Goal: Information Seeking & Learning: Learn about a topic

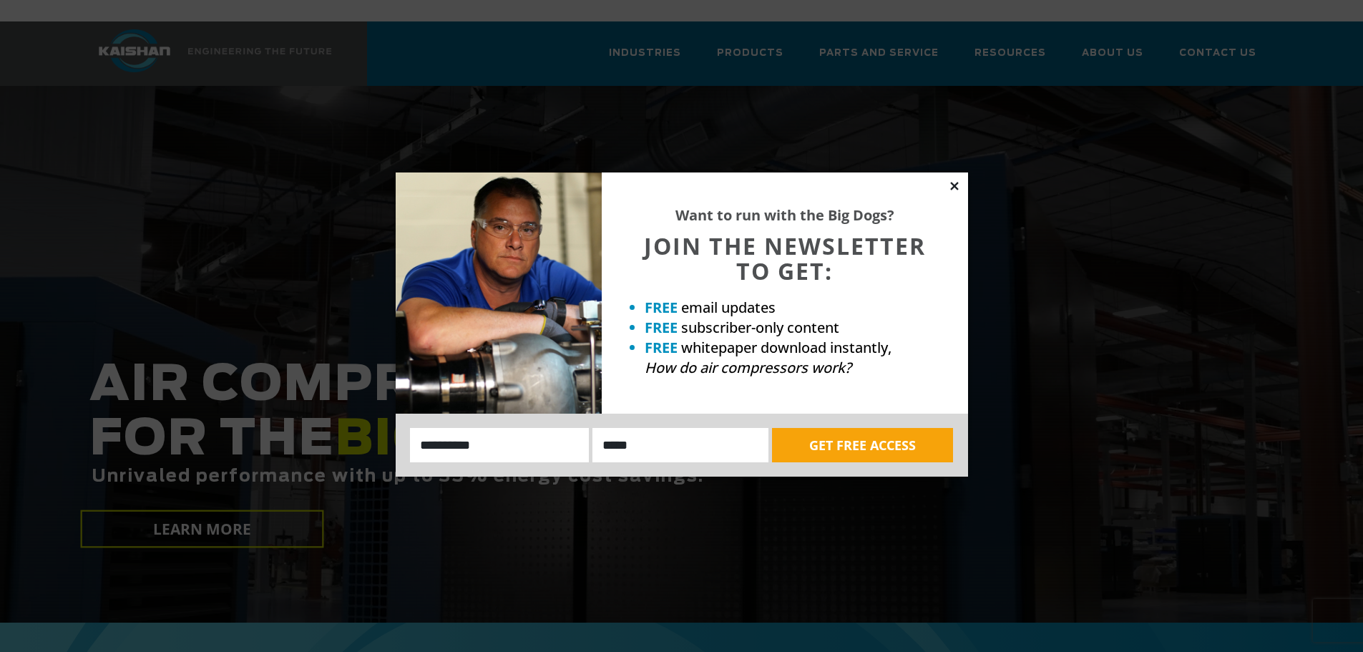
click at [954, 186] on icon at bounding box center [954, 186] width 8 height 8
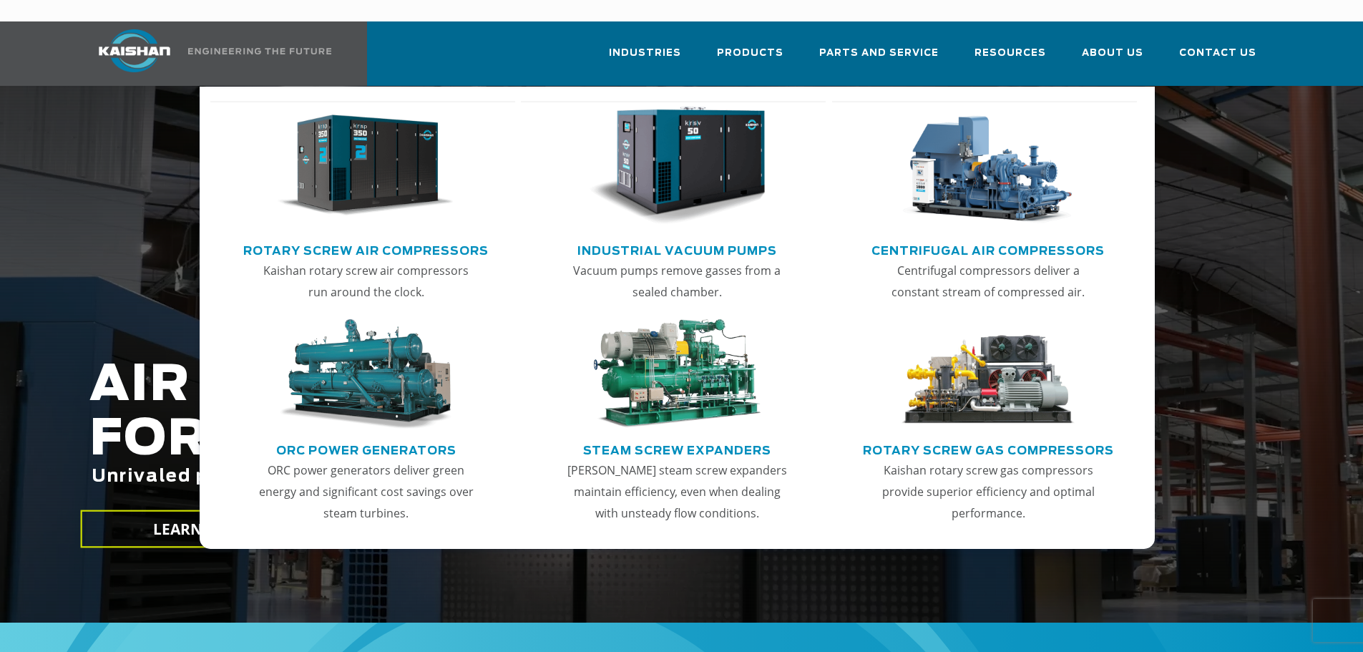
click at [333, 238] on link "Rotary Screw Air Compressors" at bounding box center [365, 248] width 245 height 21
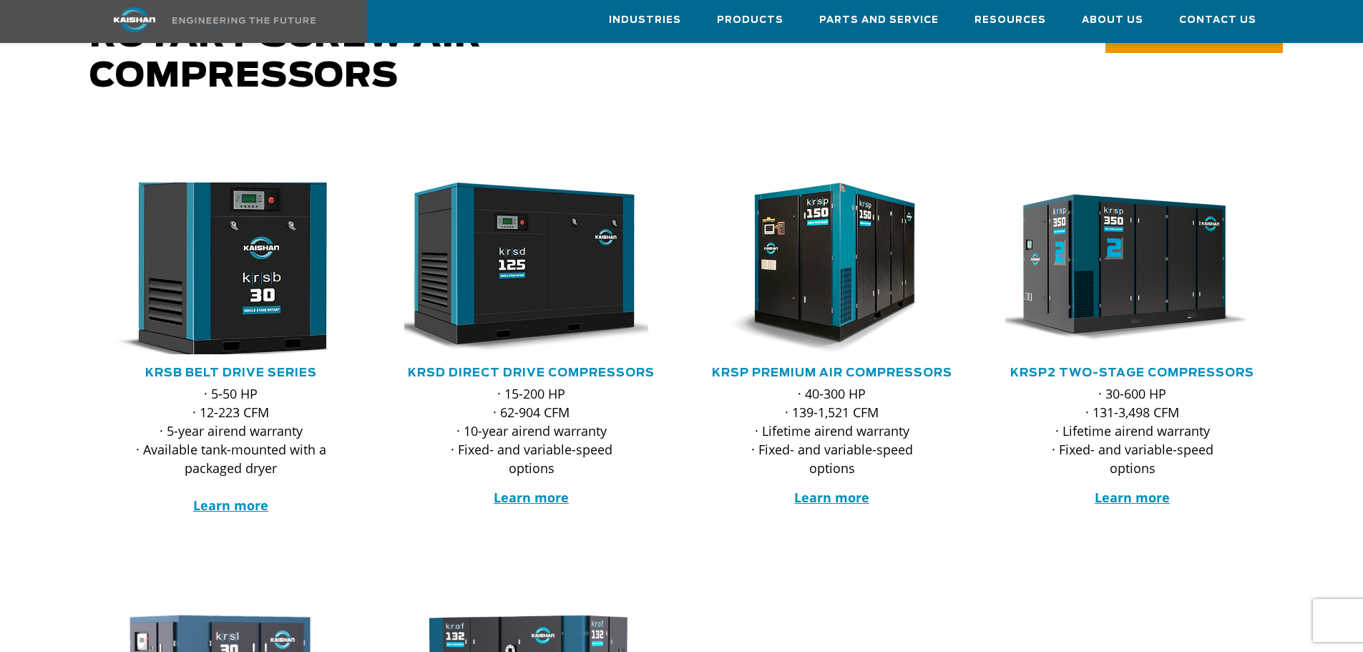
scroll to position [143, 0]
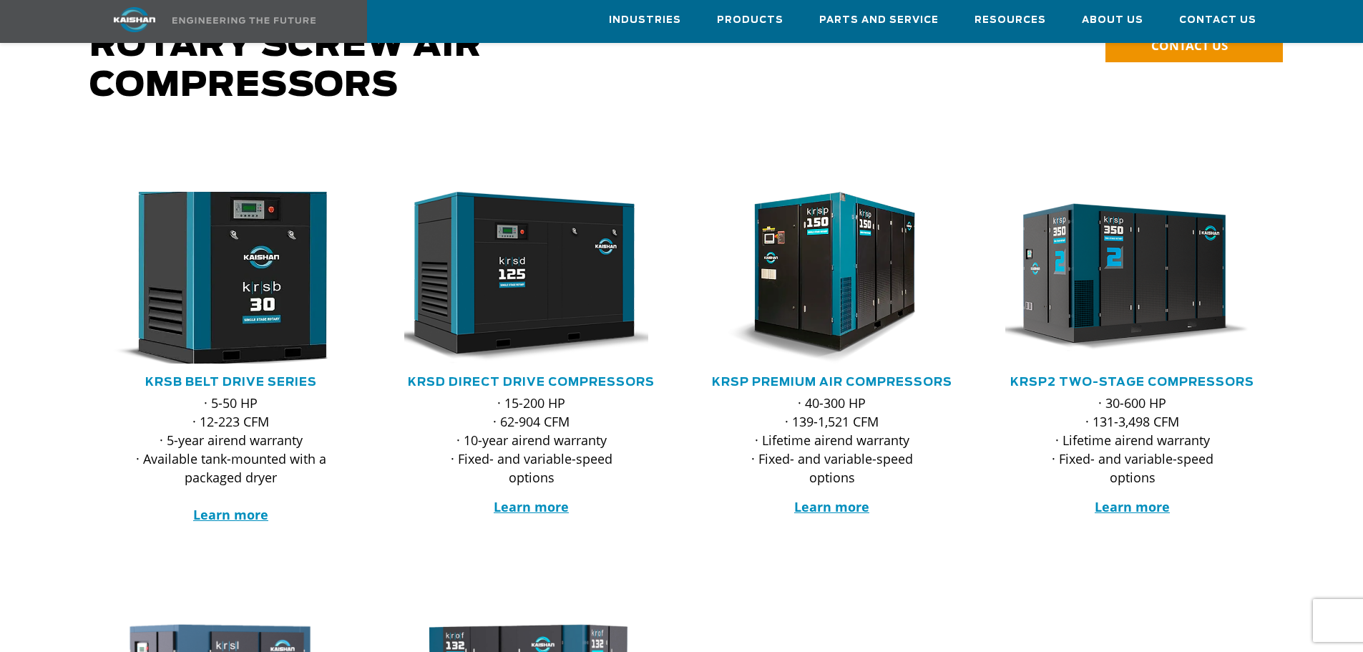
click at [275, 280] on img at bounding box center [220, 277] width 280 height 189
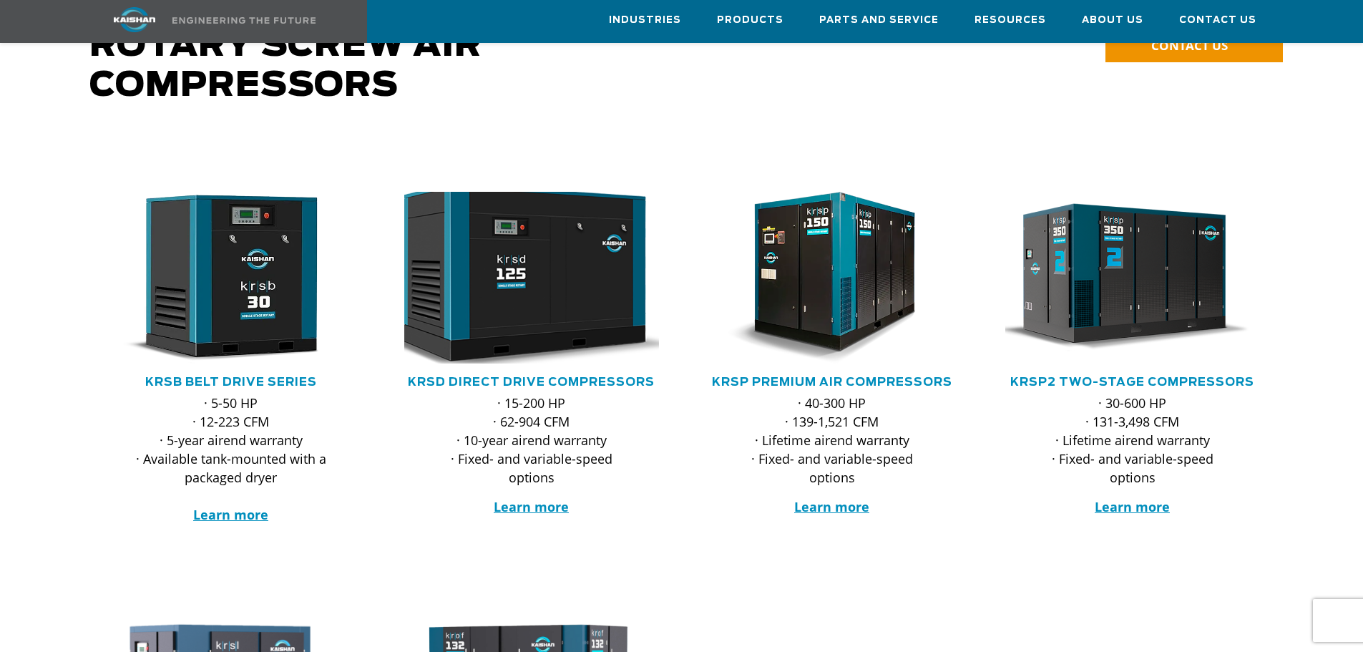
click at [511, 288] on img at bounding box center [521, 277] width 280 height 189
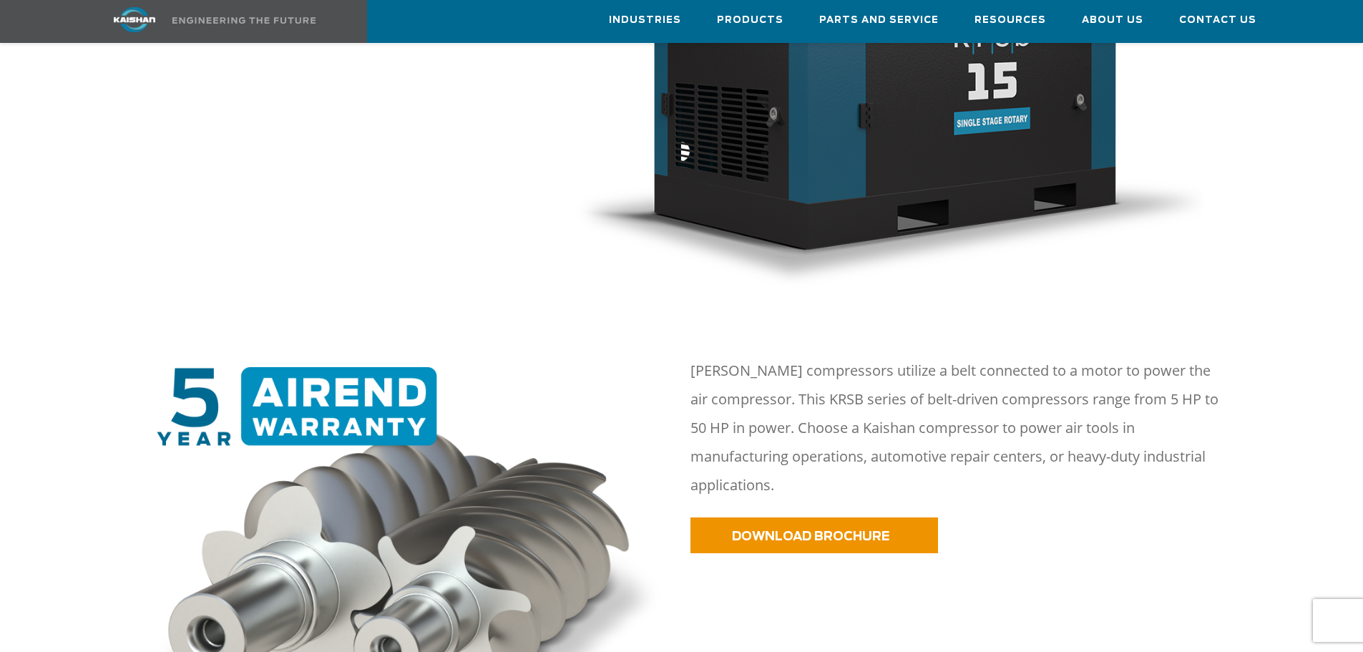
scroll to position [644, 0]
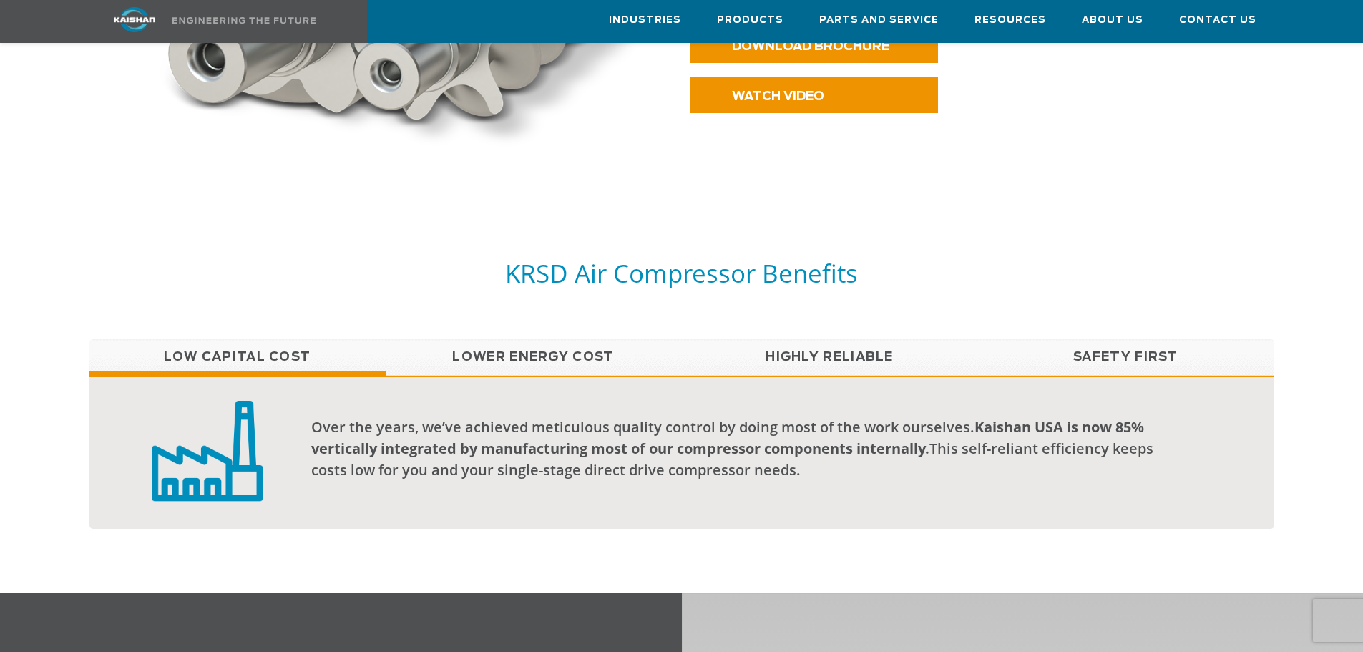
scroll to position [1002, 0]
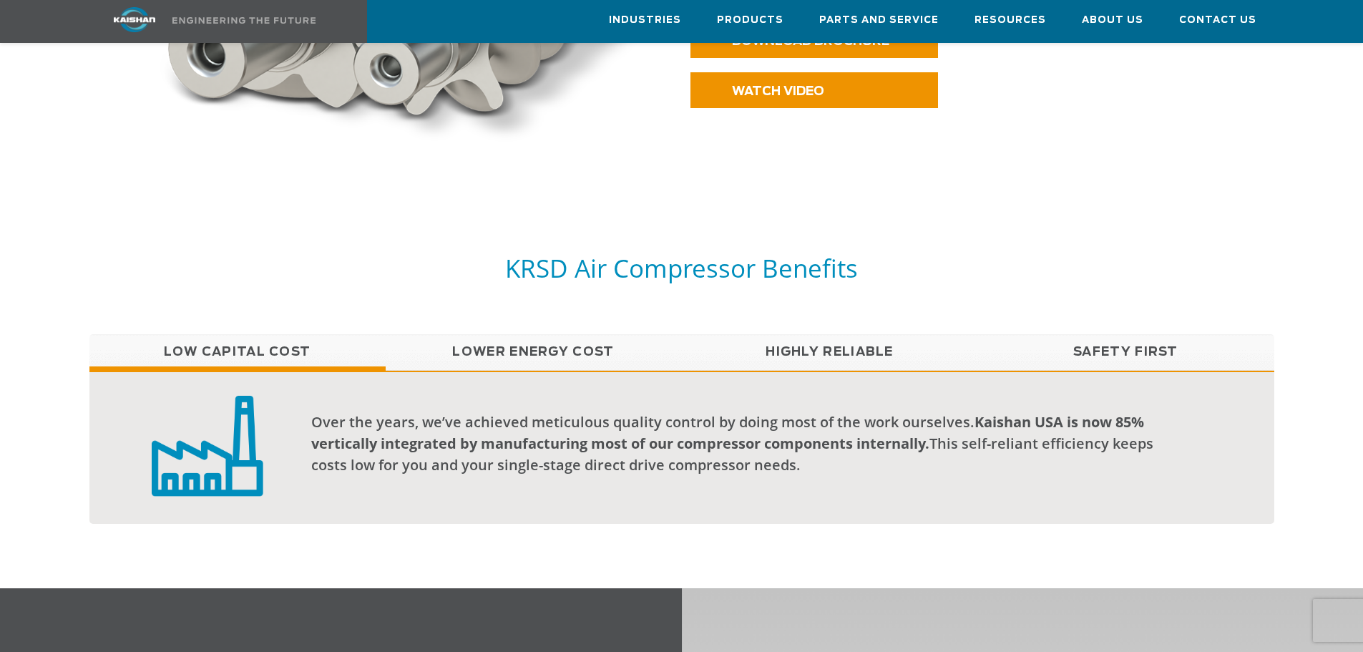
click at [853, 334] on link "Highly Reliable" at bounding box center [830, 352] width 296 height 36
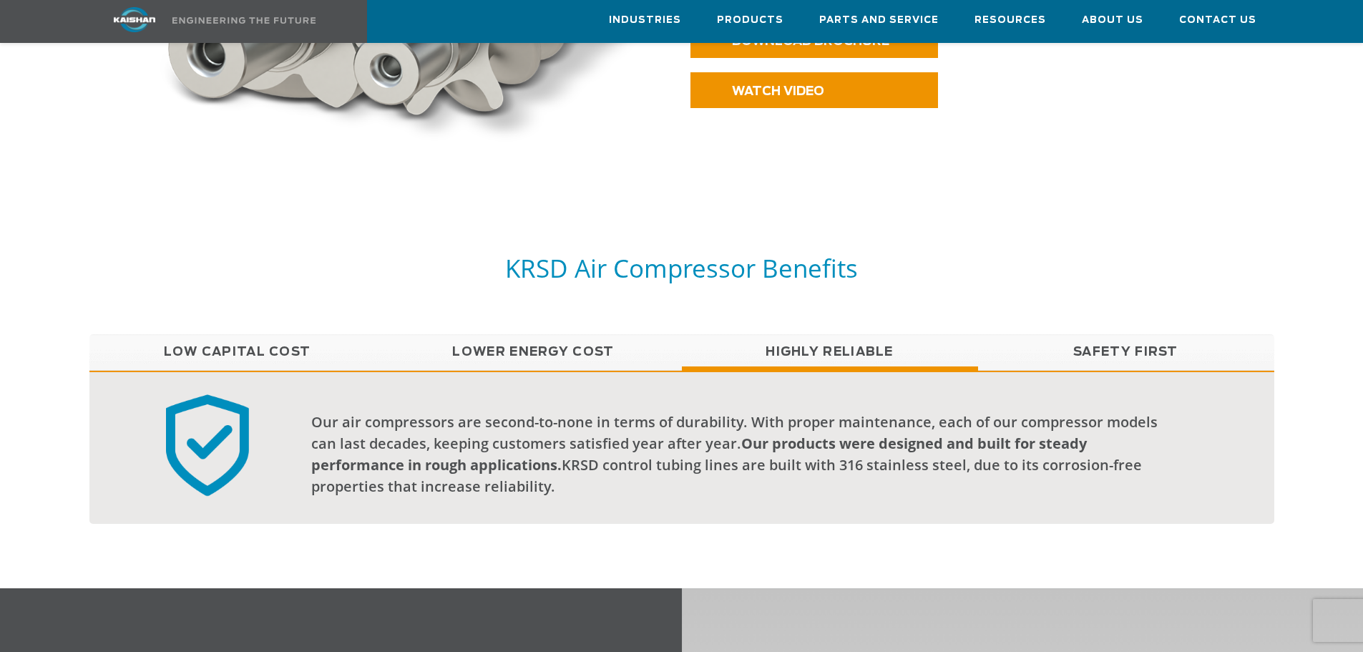
click at [194, 334] on link "Low Capital Cost" at bounding box center [237, 352] width 296 height 36
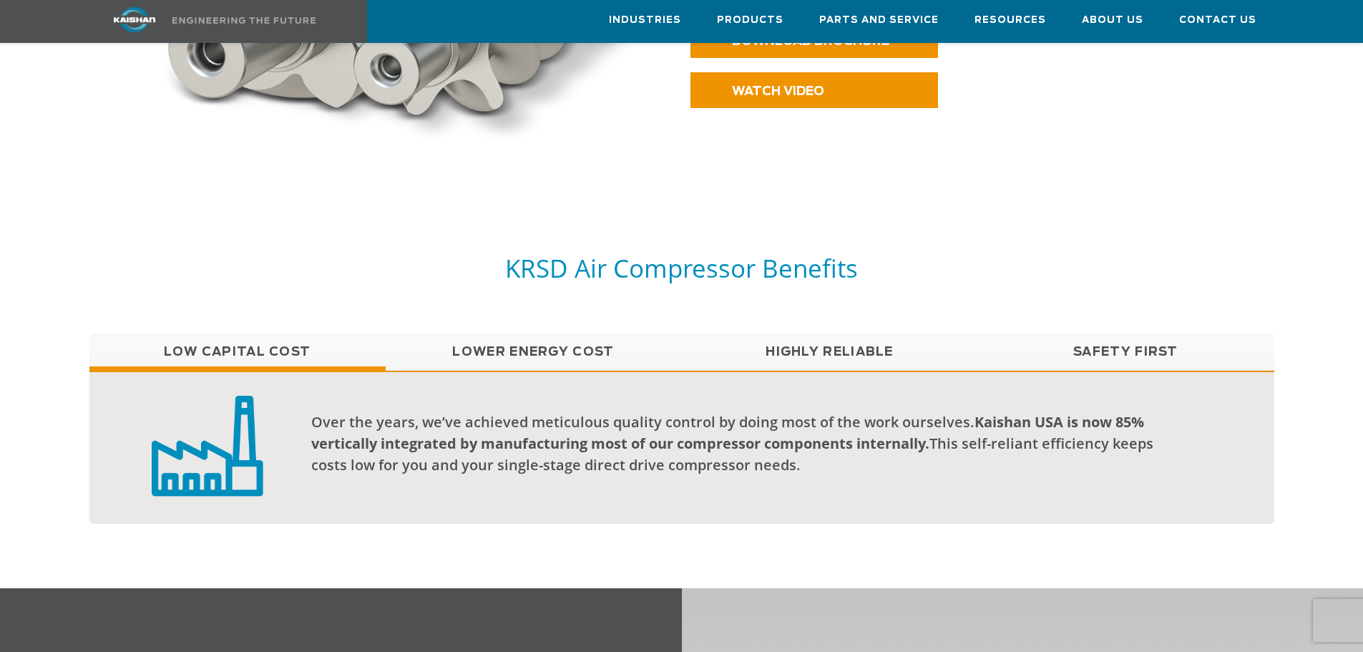
click at [1099, 334] on link "Safety First" at bounding box center [1126, 352] width 296 height 36
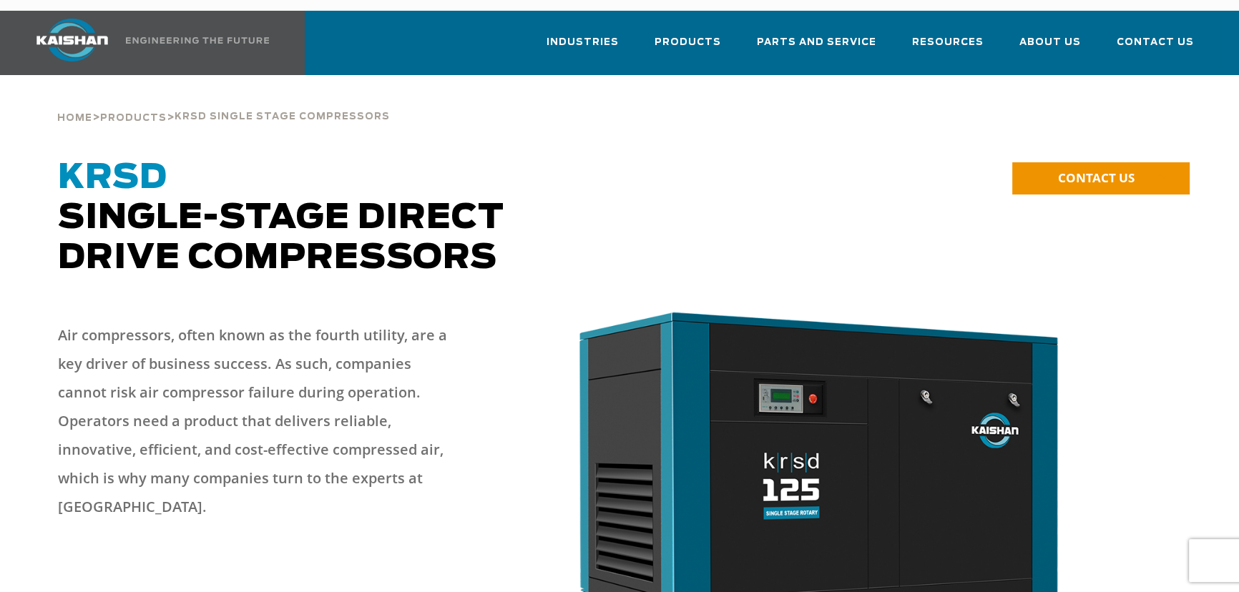
scroll to position [0, 0]
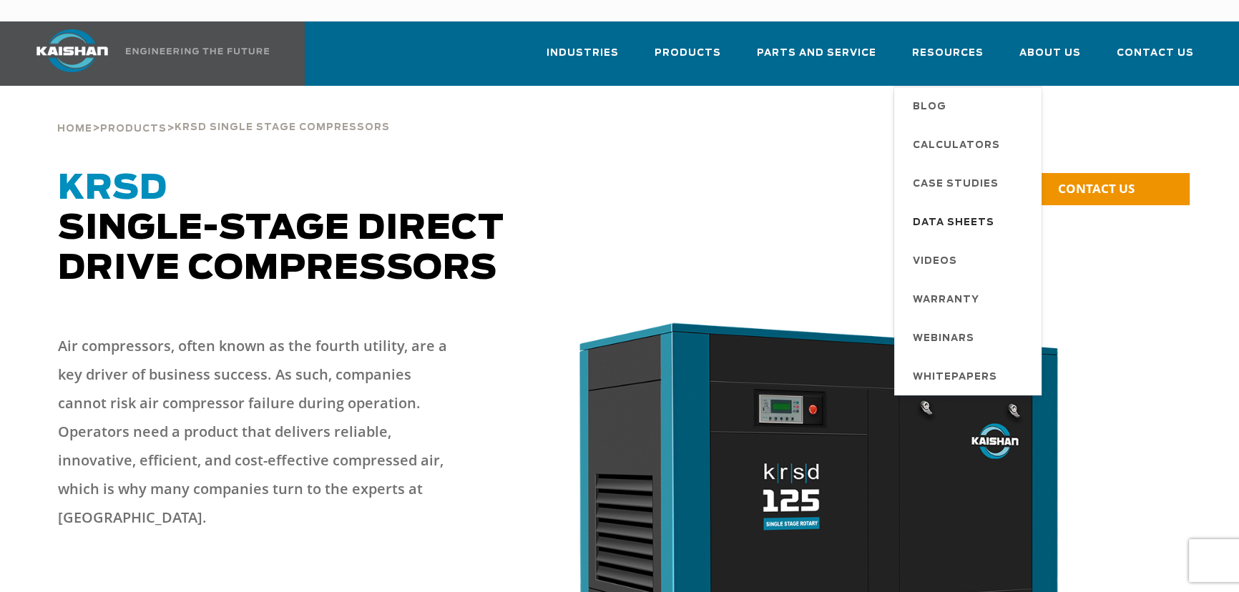
click at [962, 211] on span "Data Sheets" at bounding box center [954, 223] width 82 height 24
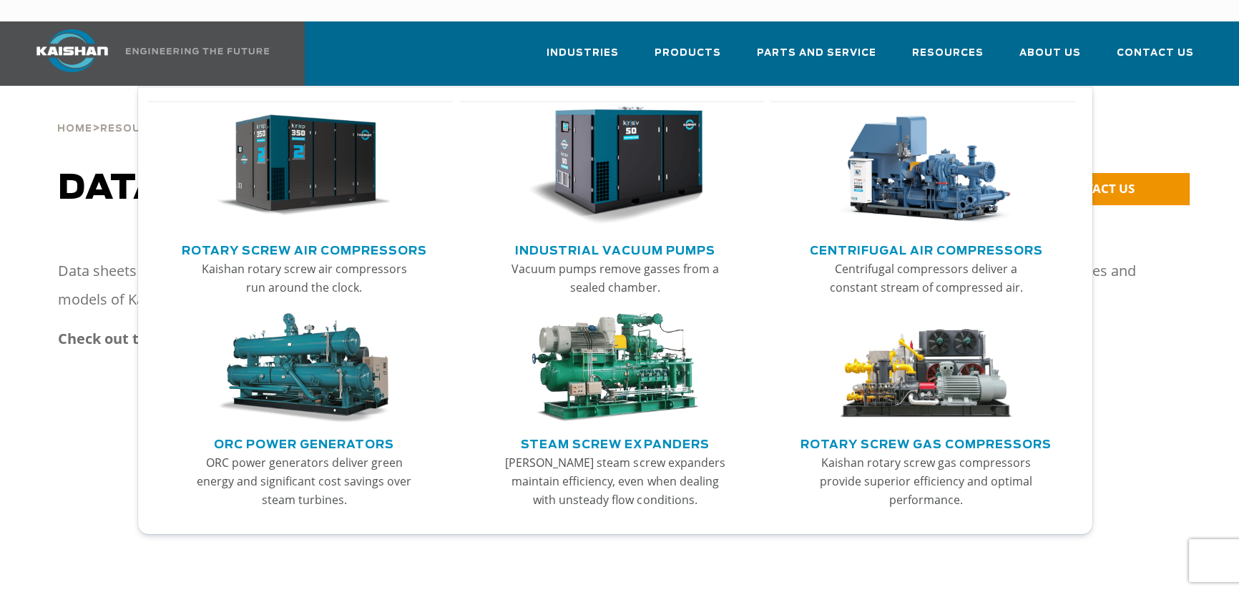
scroll to position [390, 0]
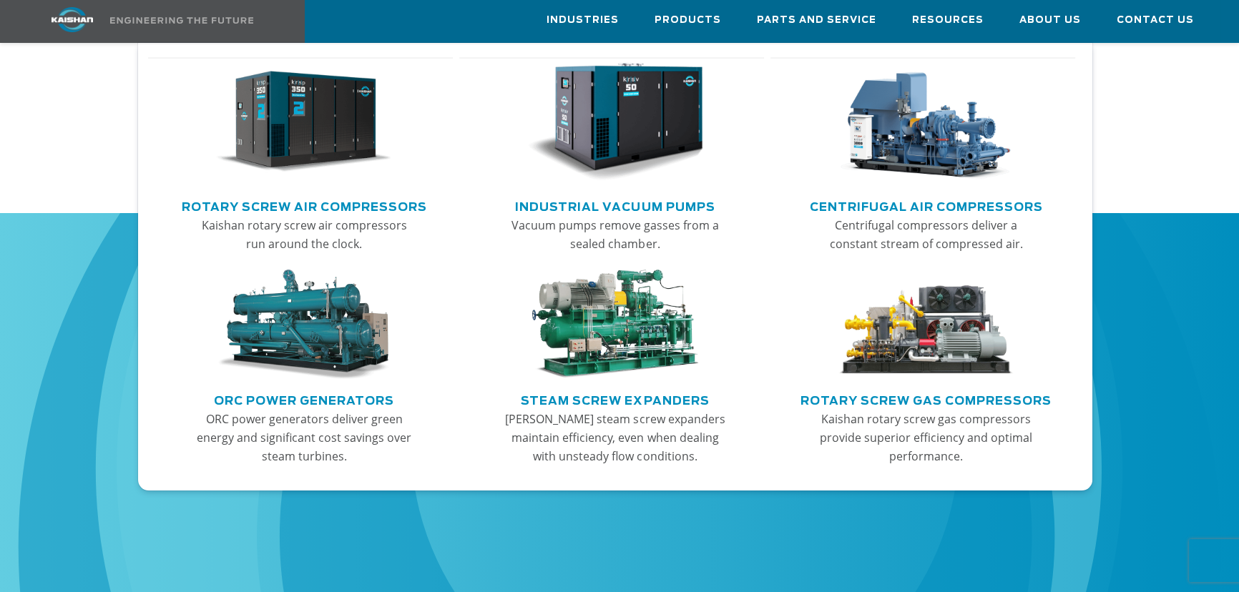
click at [318, 200] on link "Rotary Screw Air Compressors" at bounding box center [304, 205] width 245 height 21
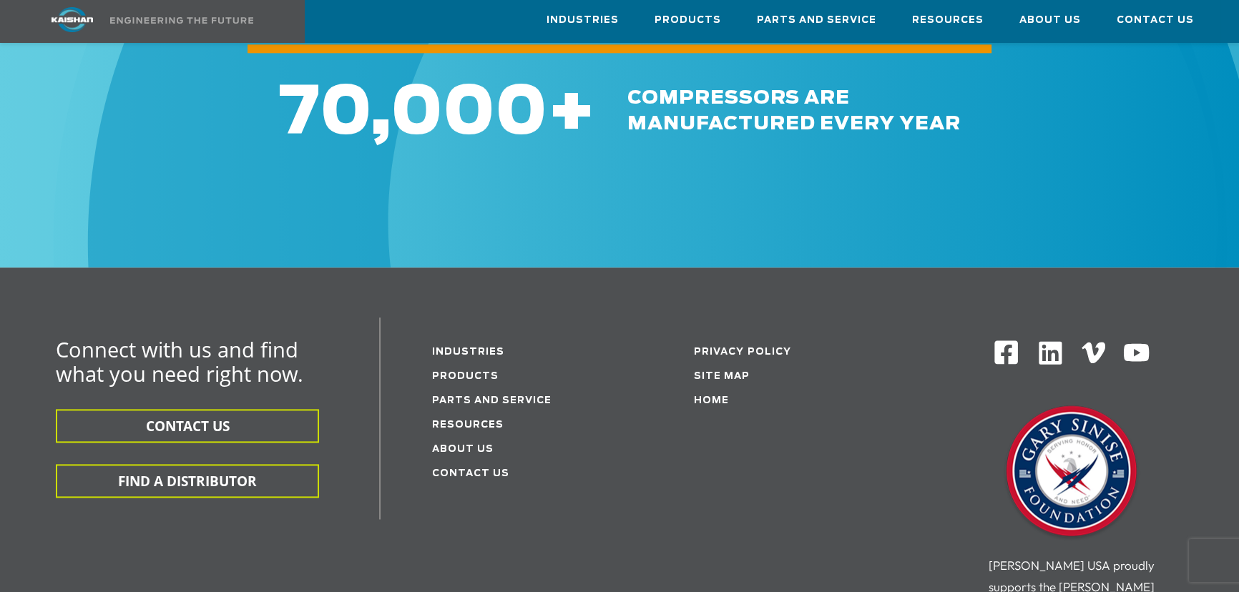
scroll to position [2457, 0]
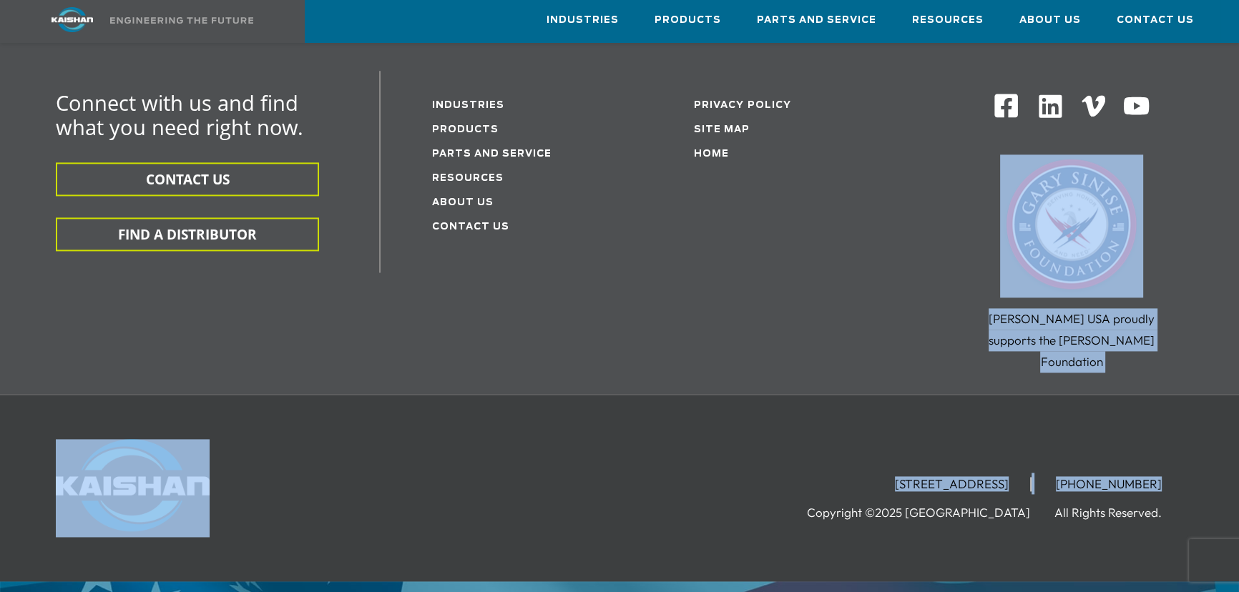
drag, startPoint x: 1235, startPoint y: 507, endPoint x: 1248, endPoint y: 204, distance: 302.9
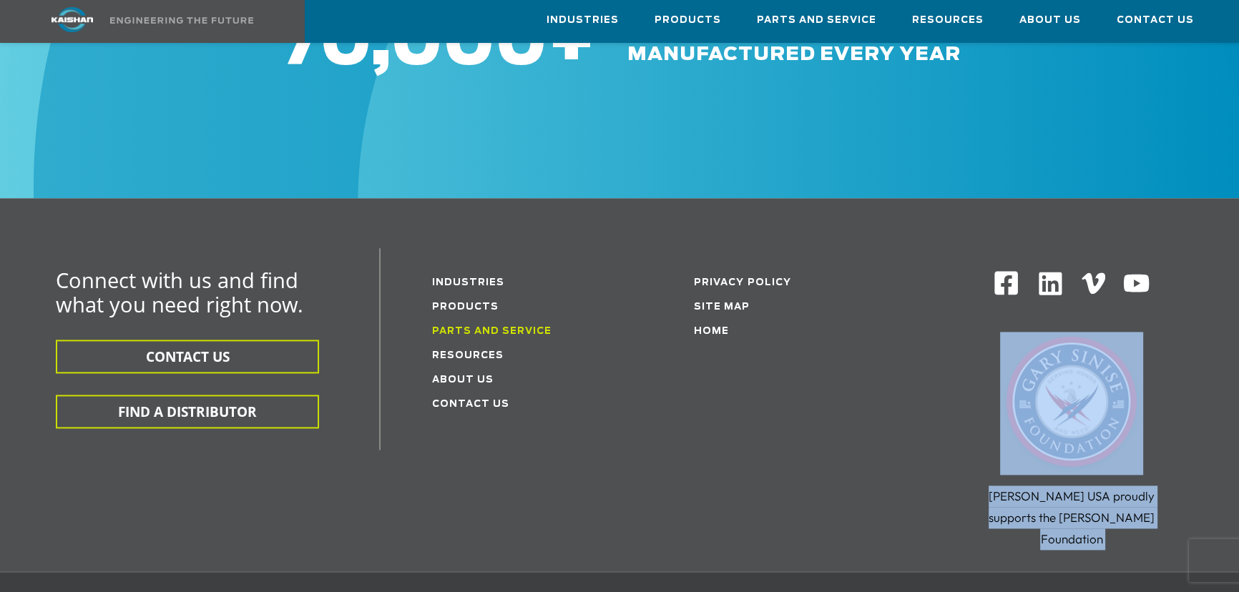
click at [481, 327] on link "Parts and service" at bounding box center [491, 331] width 119 height 9
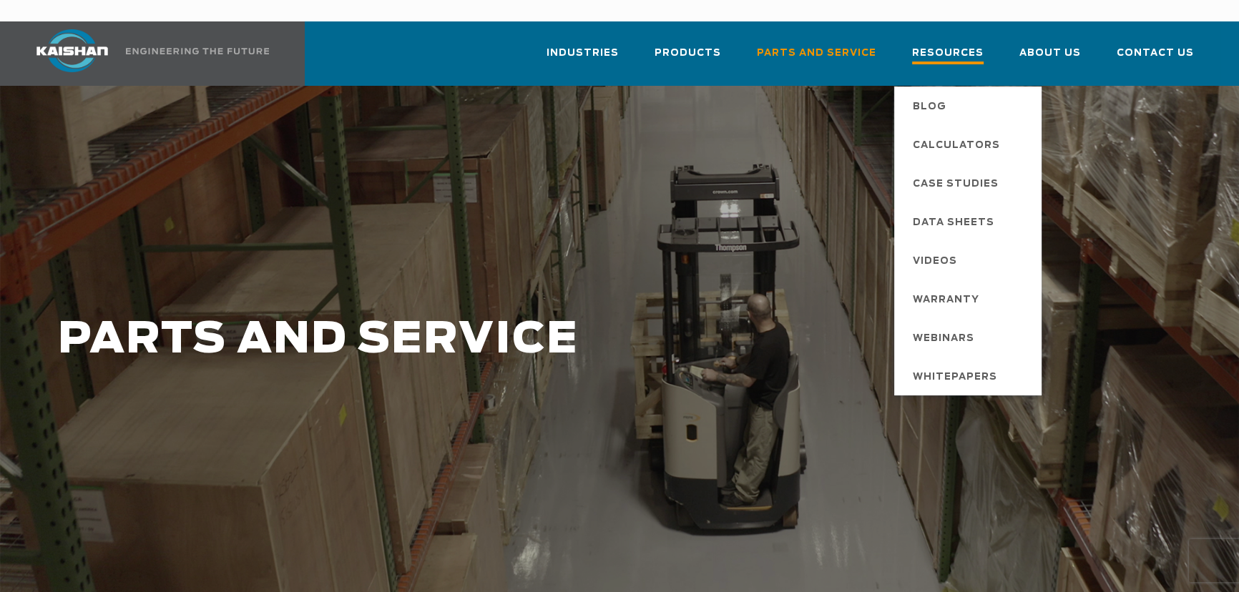
click at [953, 45] on span "Resources" at bounding box center [948, 54] width 72 height 19
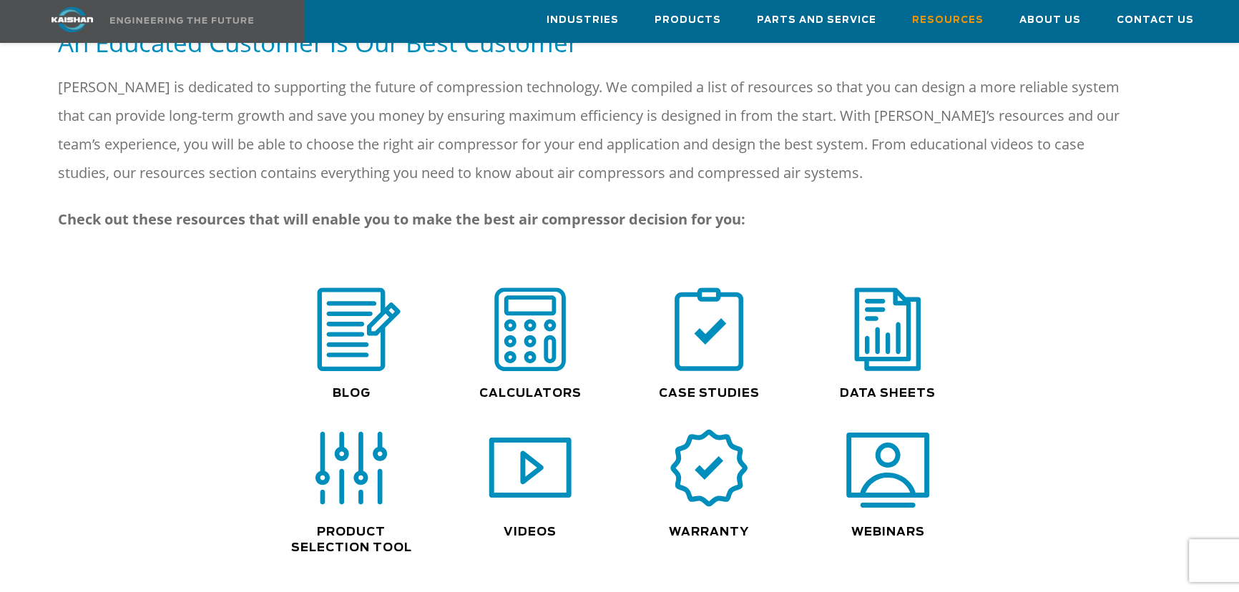
scroll to position [872, 0]
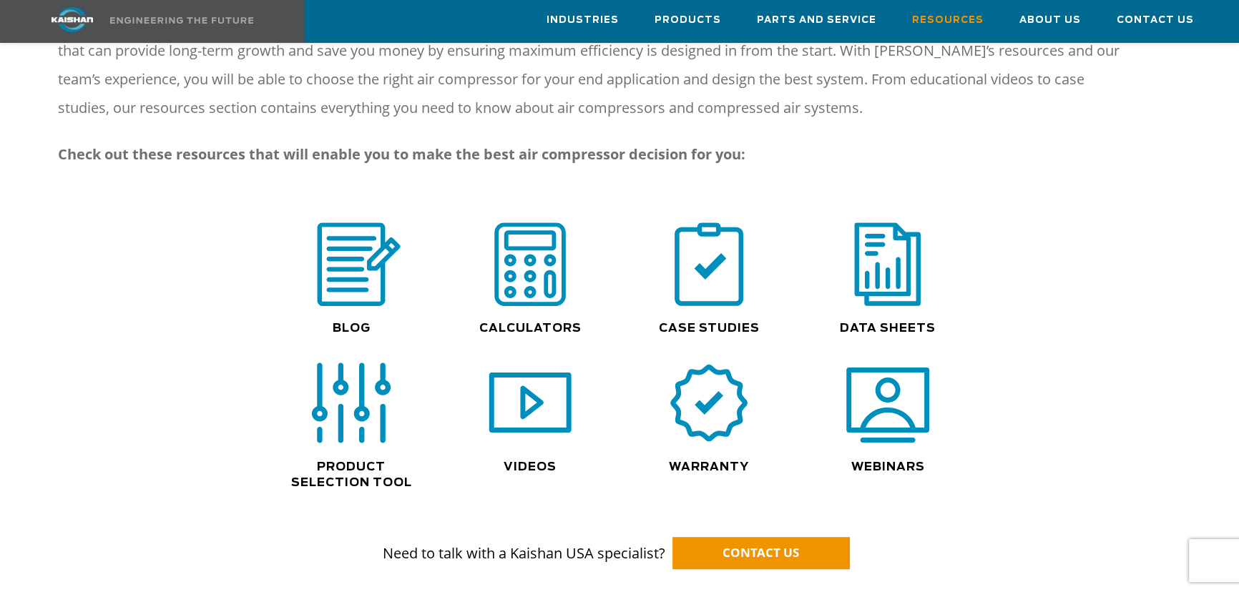
click at [348, 388] on img at bounding box center [351, 404] width 92 height 92
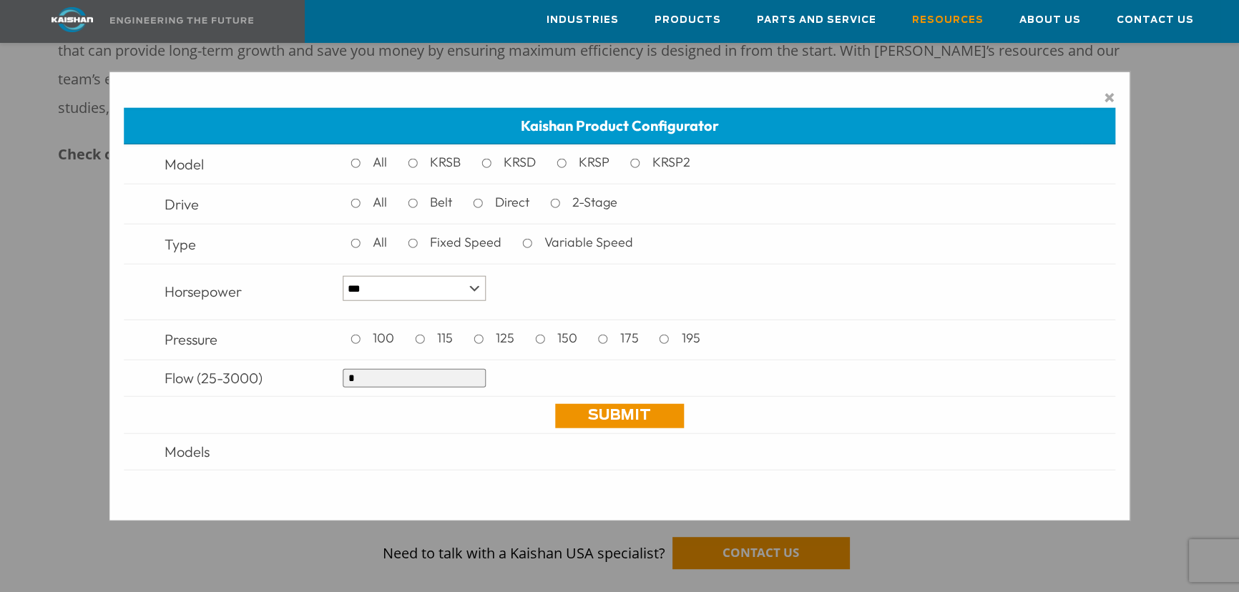
click at [1099, 90] on div "× Kaishan Product Configurator Model All KRSB KRSD KRSP KRSP2 Drive All Belt Di…" at bounding box center [620, 297] width 1022 height 450
click at [1110, 99] on span "×" at bounding box center [1109, 97] width 11 height 21
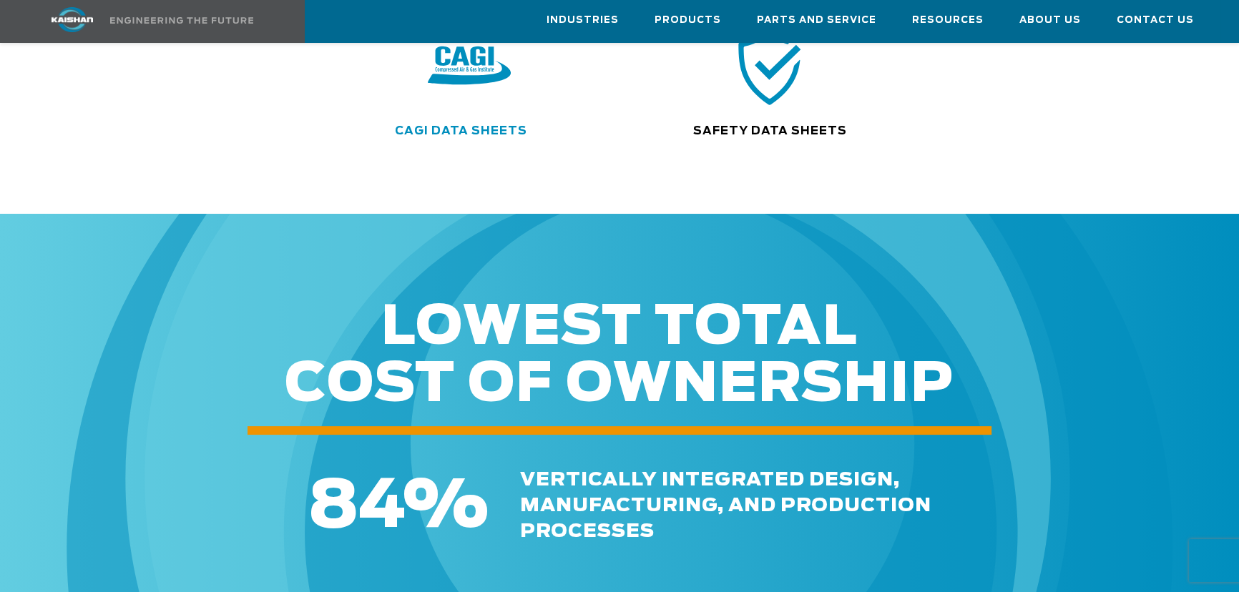
scroll to position [390, 0]
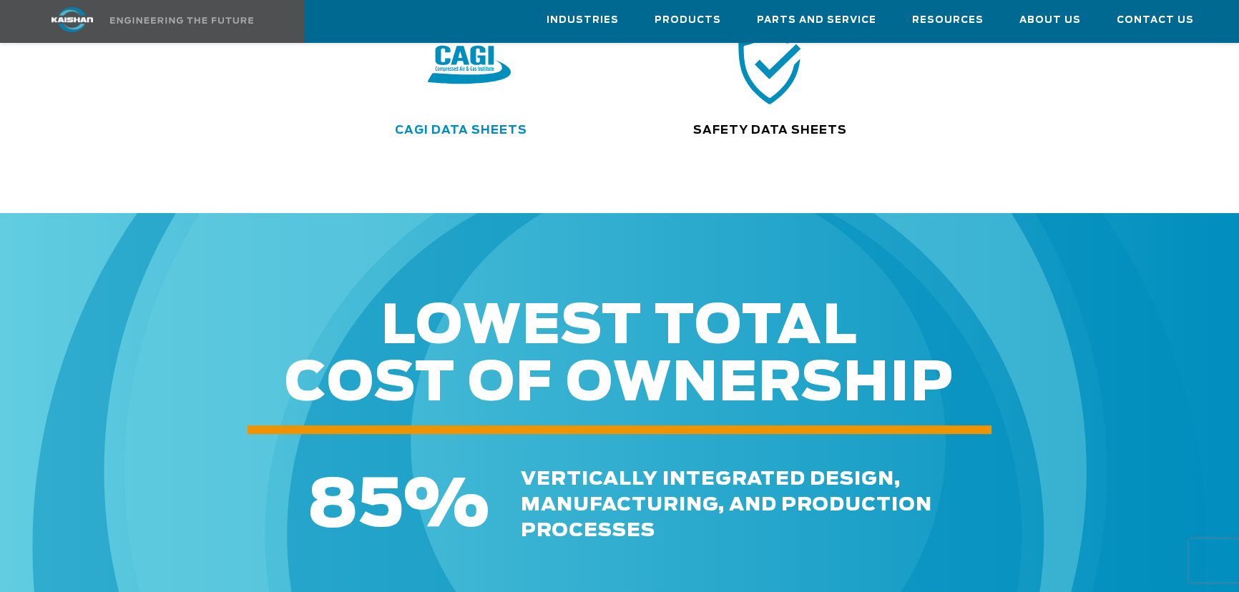
click at [467, 124] on link "CAGI Data Sheets" at bounding box center [461, 129] width 132 height 11
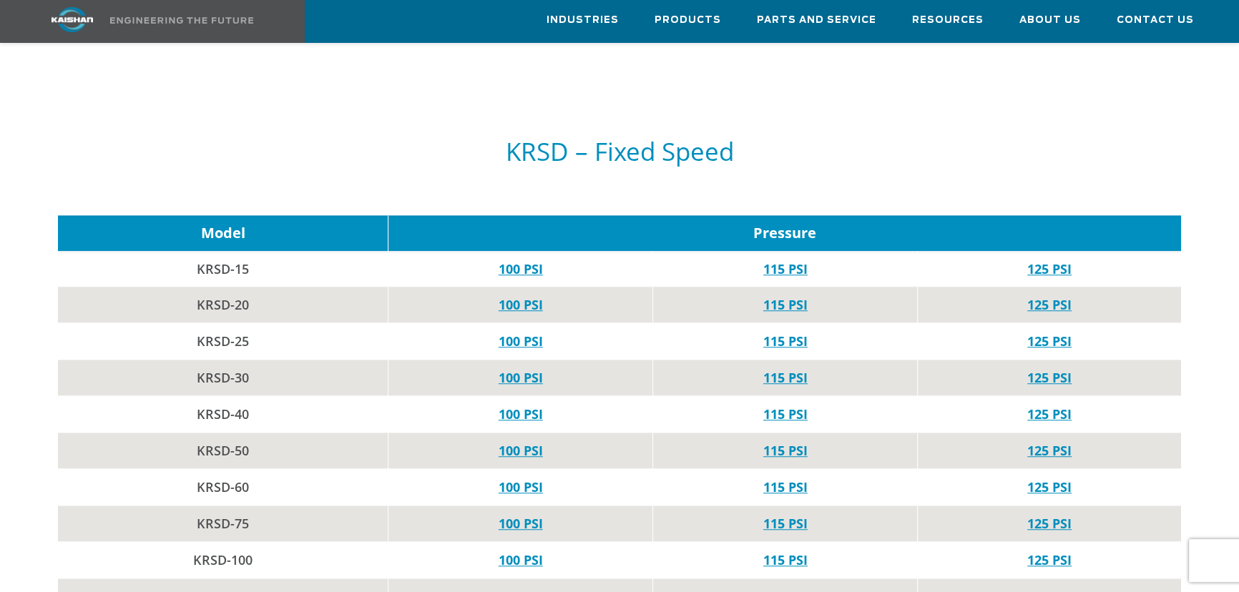
scroll to position [1301, 0]
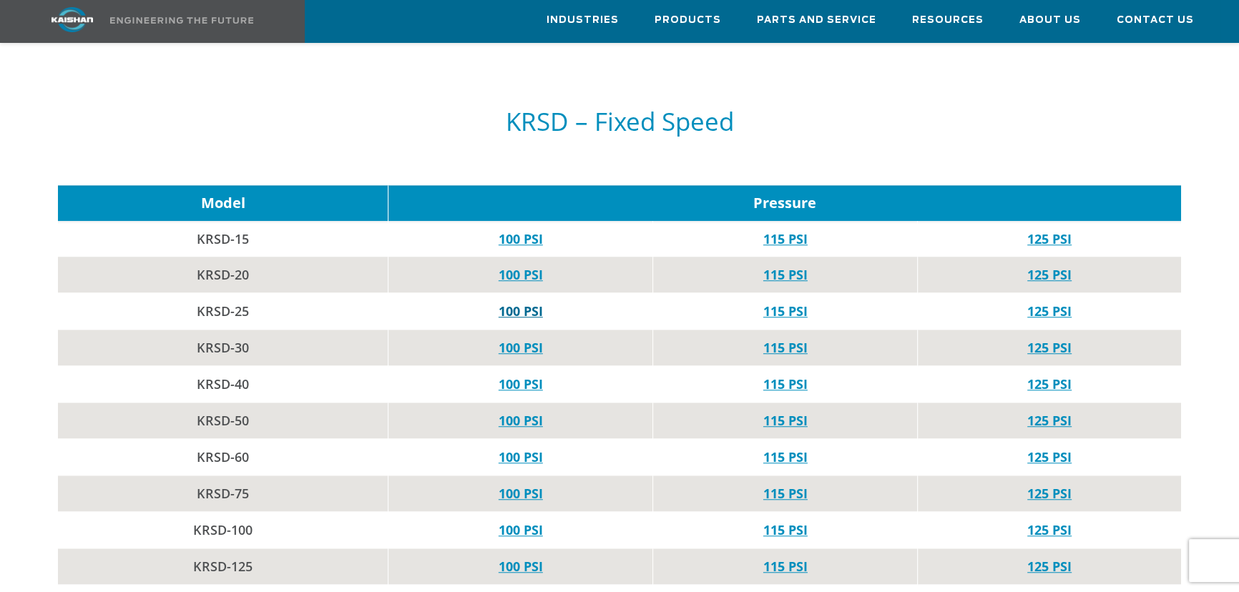
click at [517, 303] on link "100 PSI" at bounding box center [521, 311] width 44 height 17
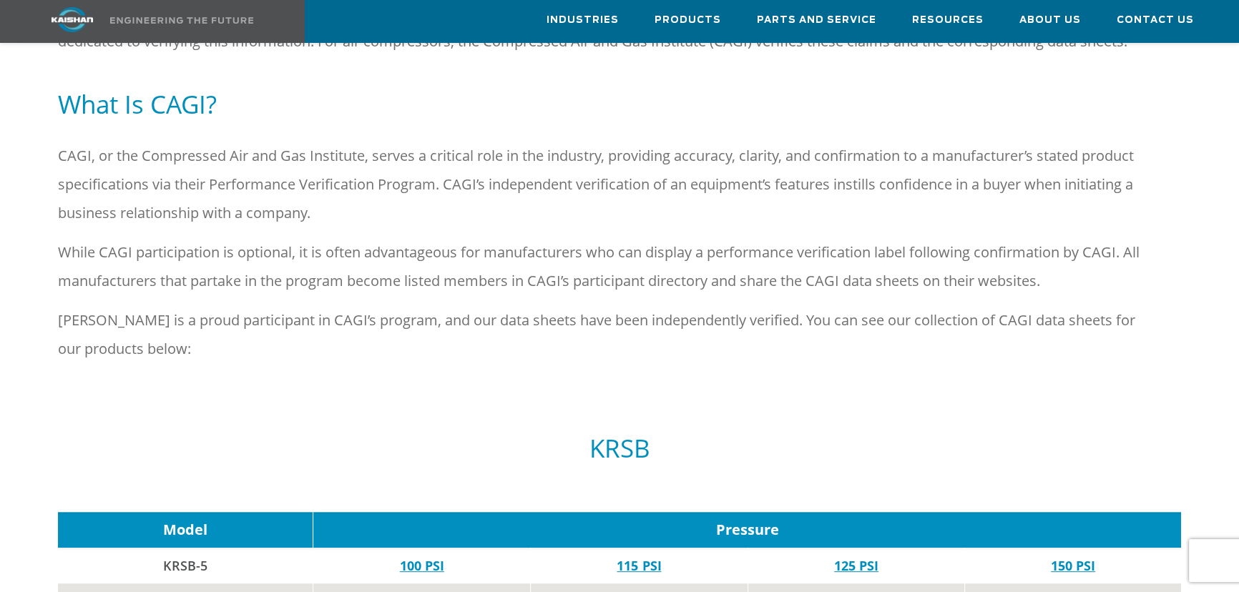
scroll to position [260, 0]
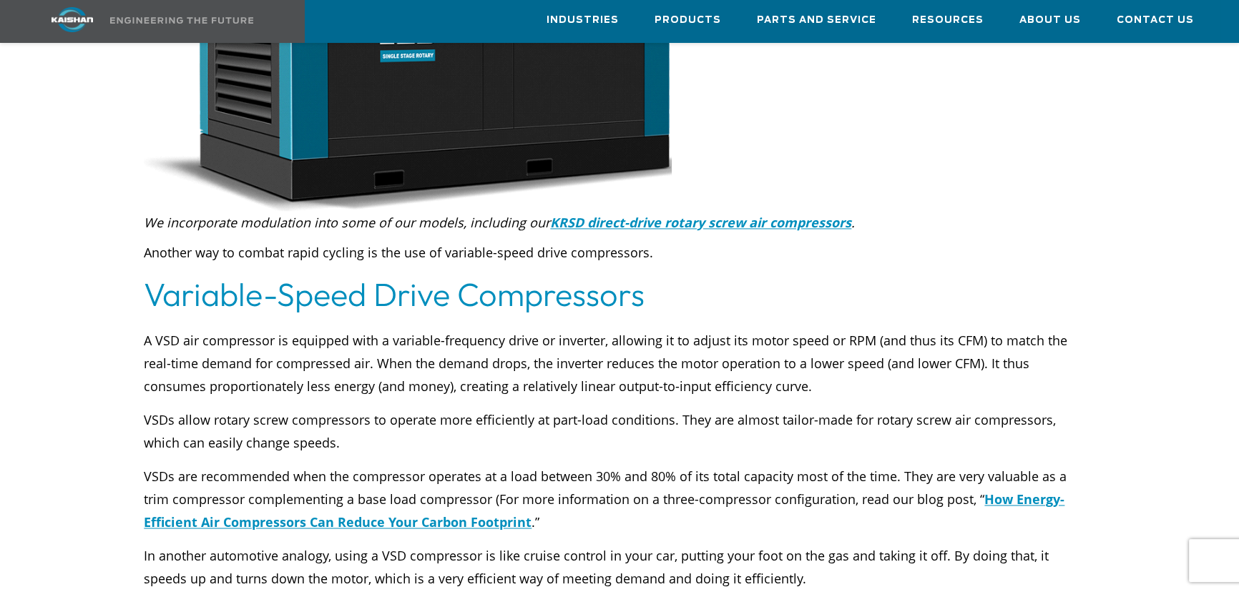
scroll to position [2797, 0]
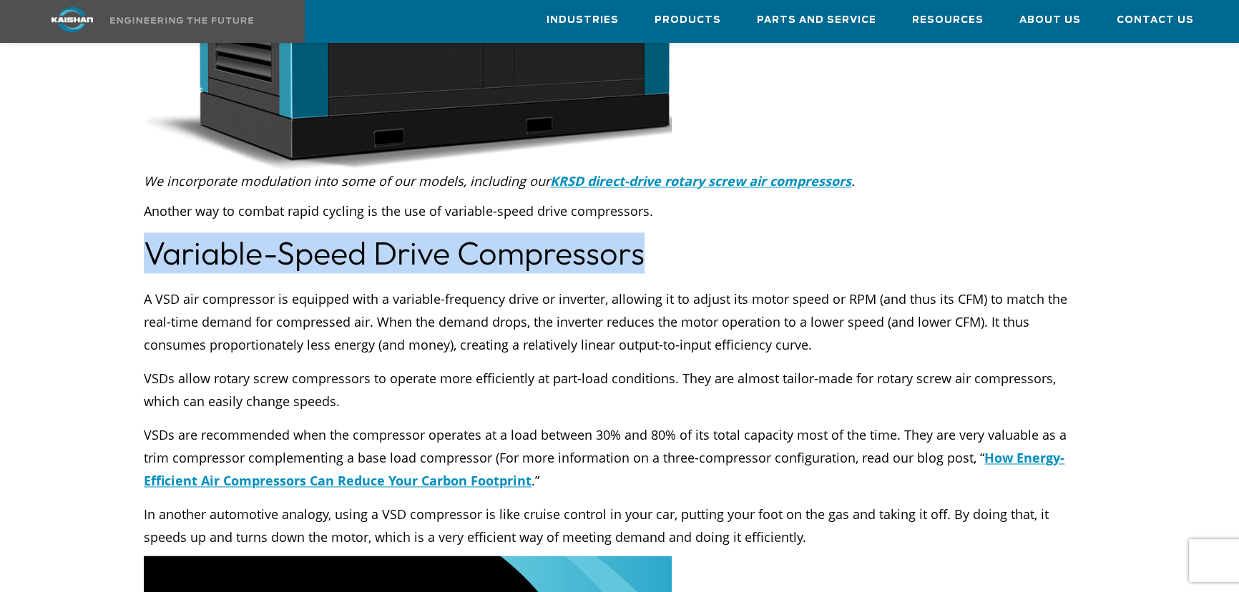
drag, startPoint x: 645, startPoint y: 244, endPoint x: 145, endPoint y: 232, distance: 500.2
click at [145, 233] on h2 "Variable-Speed Drive Compressors" at bounding box center [619, 253] width 951 height 40
click at [656, 235] on h2 "Variable-Speed Drive Compressors" at bounding box center [619, 253] width 951 height 40
drag, startPoint x: 649, startPoint y: 237, endPoint x: 139, endPoint y: 230, distance: 510.1
click at [139, 230] on div "Variable-Speed Drive Compressors" at bounding box center [619, 251] width 968 height 58
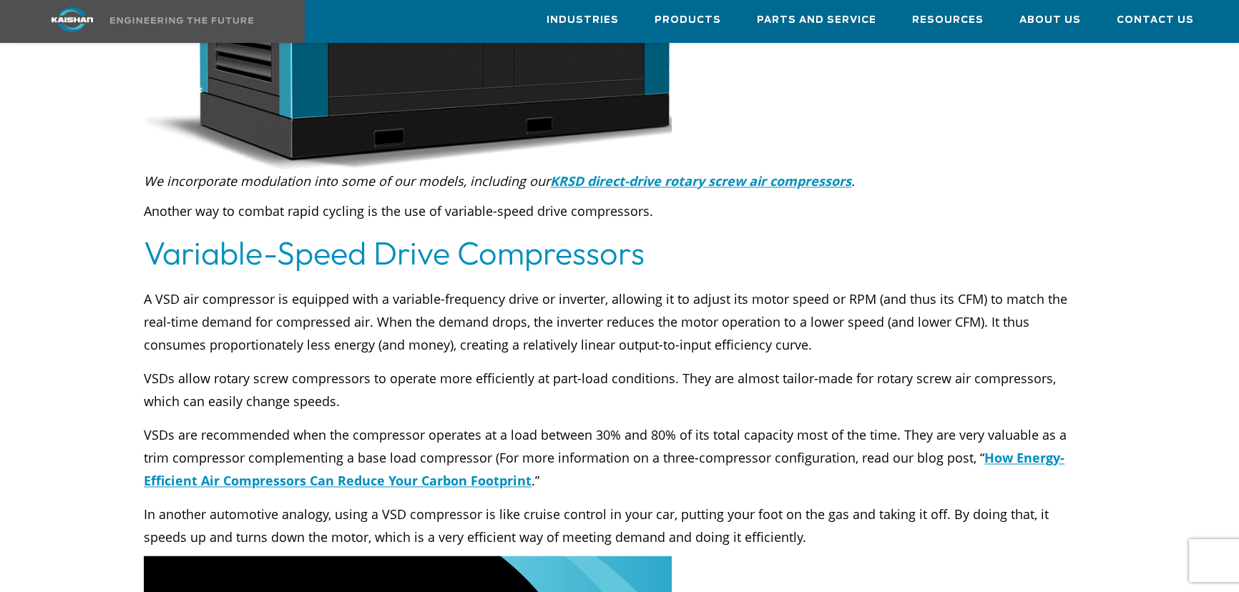
click at [148, 288] on p "A VSD air compressor is equipped with a variable-frequency drive or inverter, a…" at bounding box center [619, 322] width 951 height 69
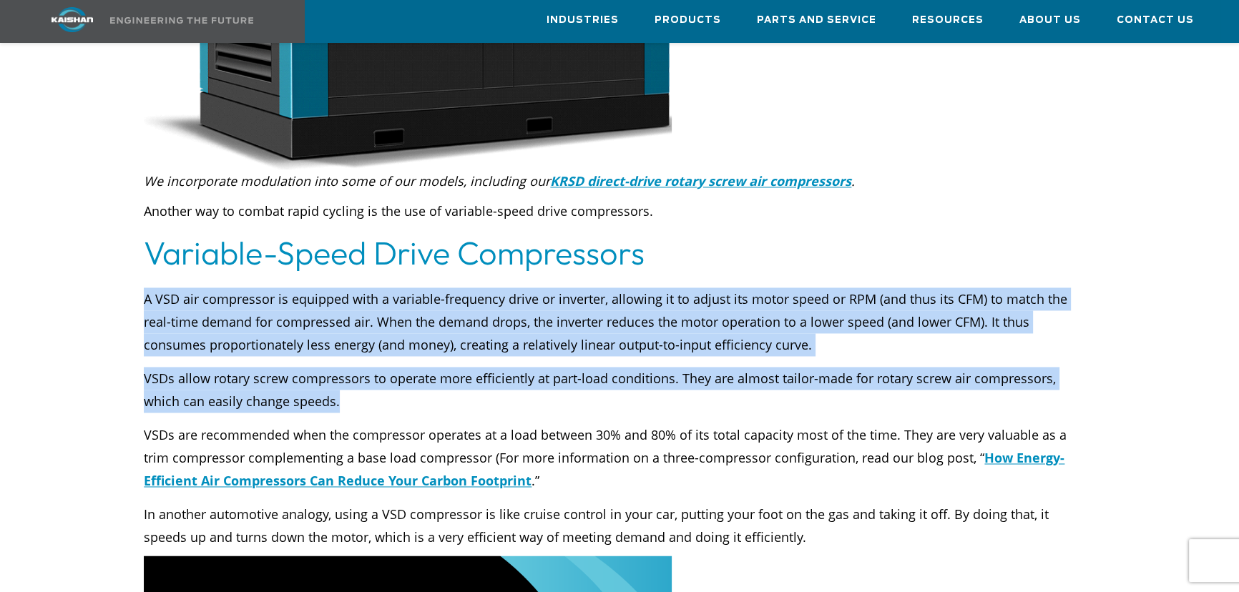
drag, startPoint x: 143, startPoint y: 276, endPoint x: 389, endPoint y: 381, distance: 267.3
click at [389, 381] on div "A VSD air compressor is equipped with a variable-frequency drive or inverter, a…" at bounding box center [619, 414] width 968 height 268
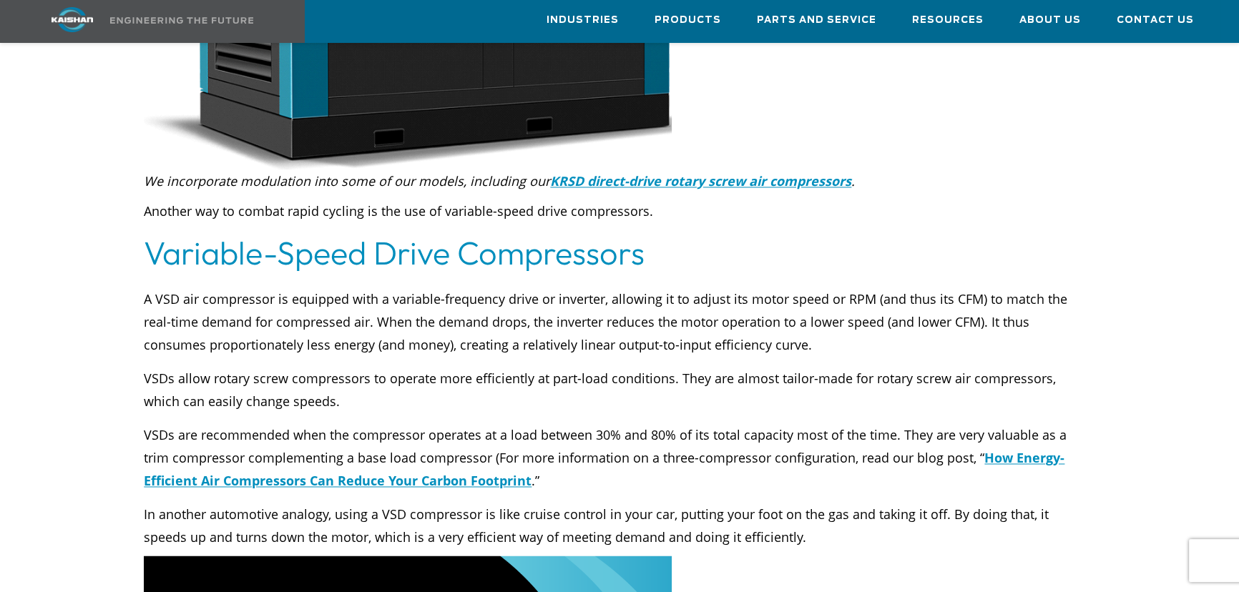
click at [567, 466] on p "VSDs are recommended when the compressor operates at a load between 30% and 80%…" at bounding box center [619, 458] width 951 height 69
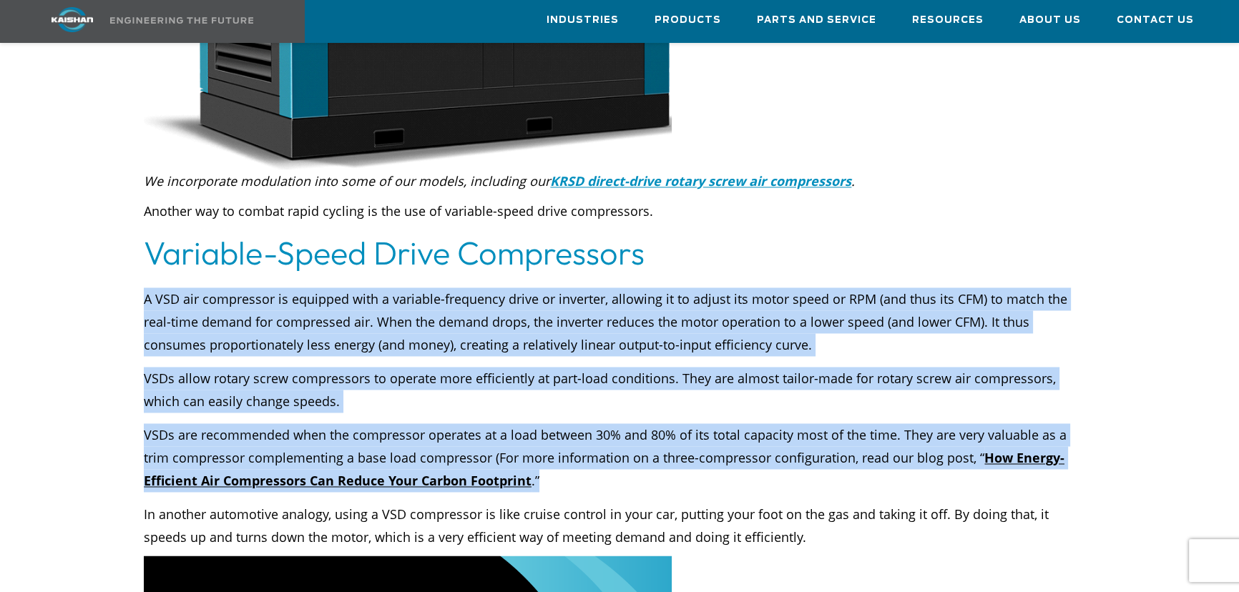
drag, startPoint x: 565, startPoint y: 465, endPoint x: 144, endPoint y: 278, distance: 460.9
click at [144, 288] on div "A VSD air compressor is equipped with a variable-frequency drive or inverter, a…" at bounding box center [619, 418] width 951 height 261
click at [326, 385] on p "VSDs allow rotary screw compressors to operate more efficiently at part-load co…" at bounding box center [619, 390] width 951 height 46
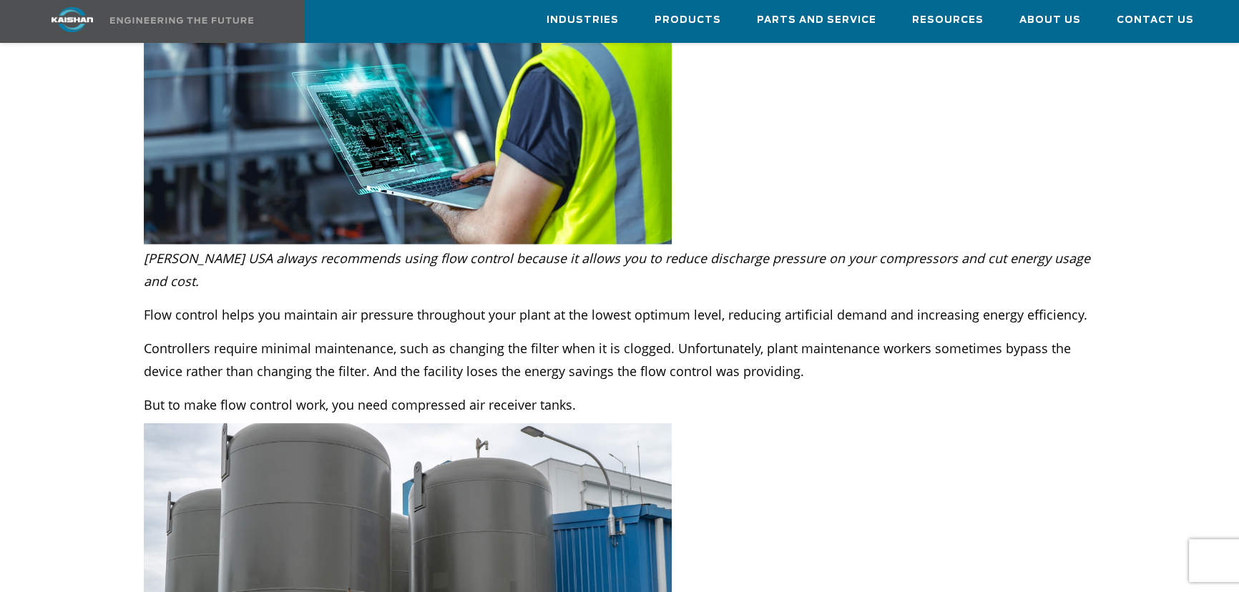
scroll to position [4943, 0]
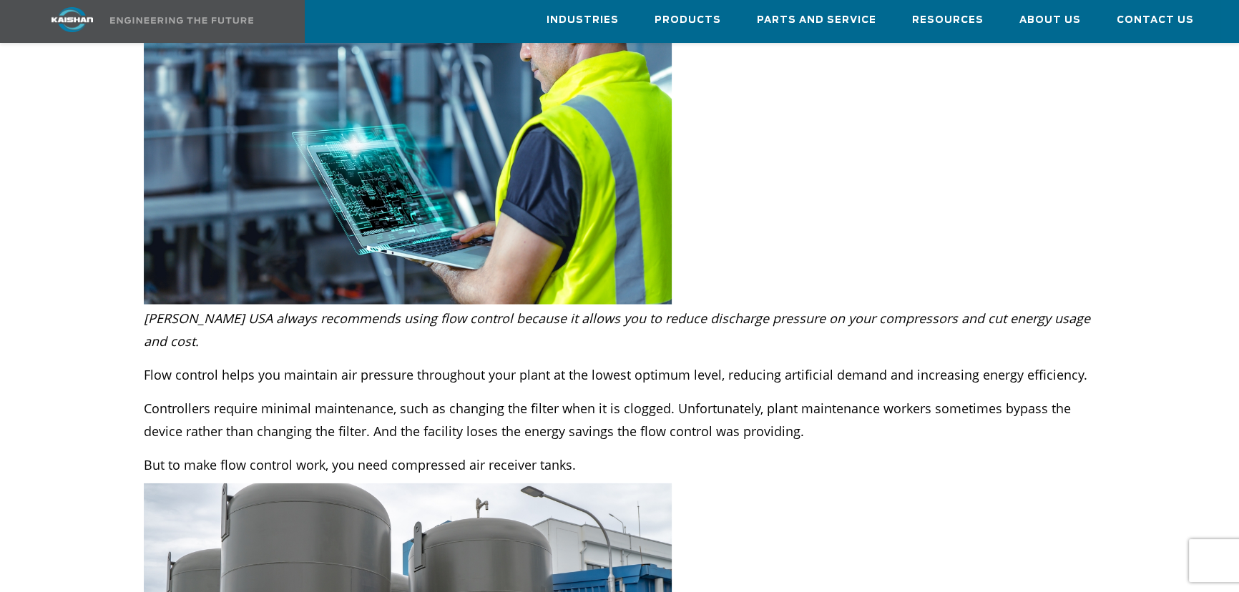
click at [863, 454] on p "But to make flow control work, you need compressed air receiver tanks." at bounding box center [619, 465] width 951 height 23
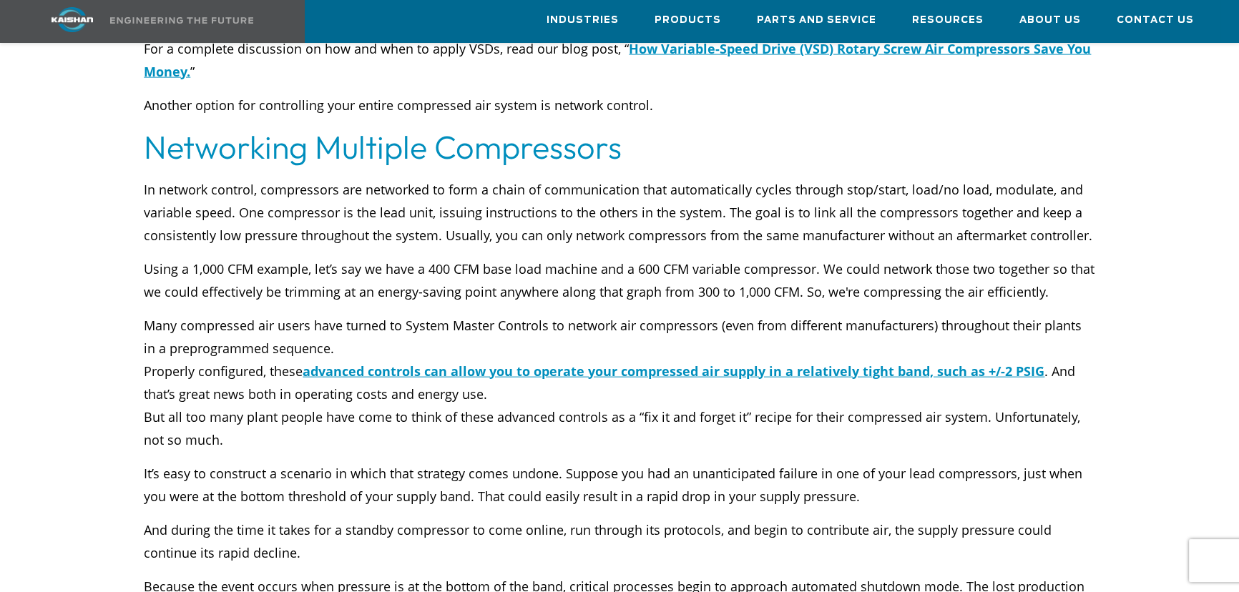
scroll to position [3902, 0]
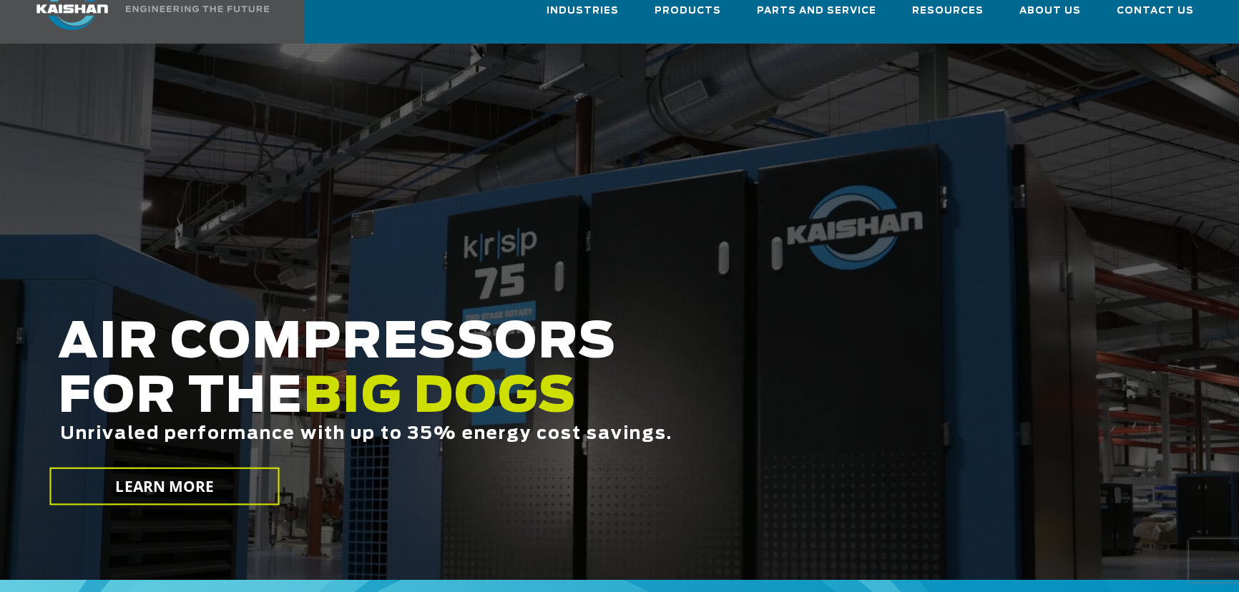
scroll to position [64, 0]
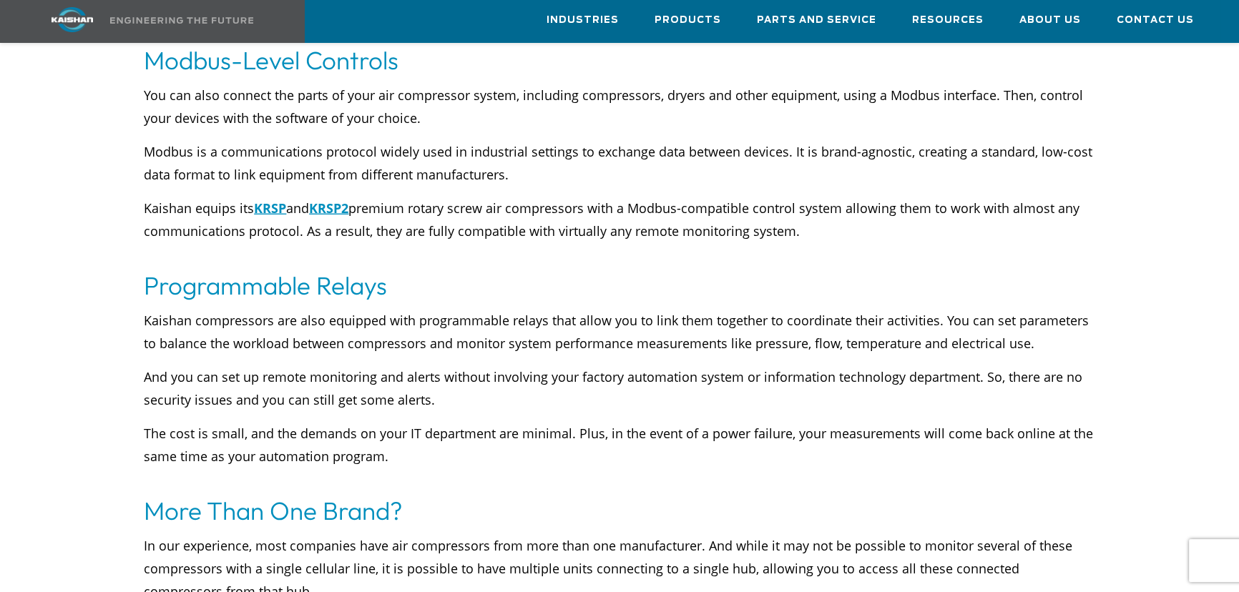
scroll to position [4747, 0]
